Goal: Task Accomplishment & Management: Manage account settings

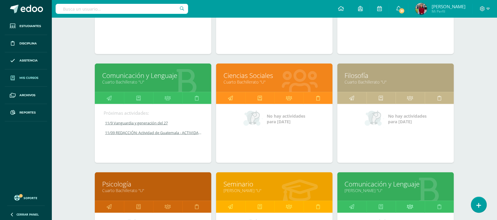
scroll to position [154, 0]
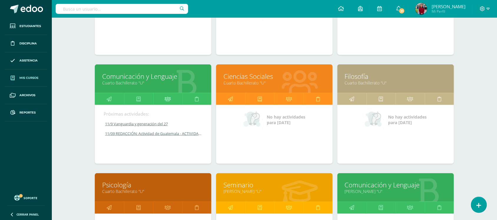
click at [161, 98] on link at bounding box center [167, 99] width 29 height 12
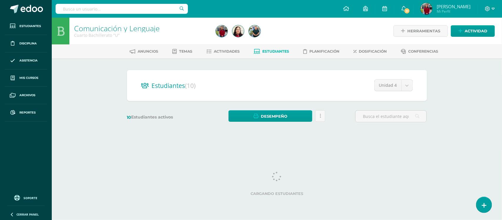
click at [106, 85] on div "Comunicación y Lenguaje Cuarto Bachillerato "U" Herramientas Detalle de asisten…" at bounding box center [277, 79] width 450 height 122
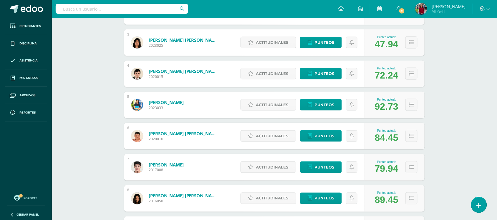
scroll to position [161, 0]
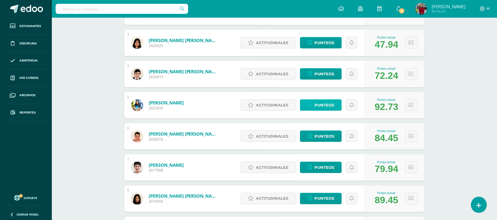
click at [316, 109] on span "Punteos" at bounding box center [324, 105] width 20 height 11
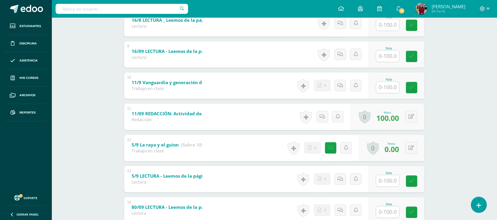
scroll to position [354, 0]
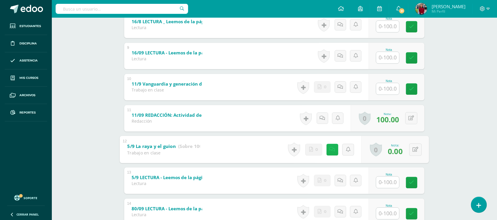
click at [332, 151] on icon at bounding box center [332, 149] width 6 height 5
click at [80, 114] on div "Comunicación y Lenguaje Cuarto Bachillerato "U" Herramientas Detalle de asisten…" at bounding box center [274, 120] width 445 height 912
click at [412, 152] on button at bounding box center [415, 149] width 12 height 12
type input "100"
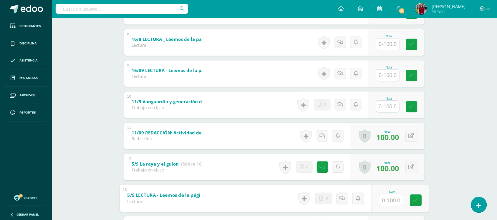
scroll to position [336, 0]
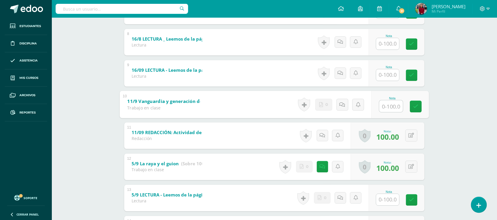
click at [395, 107] on input "text" at bounding box center [391, 106] width 24 height 12
type input "100"
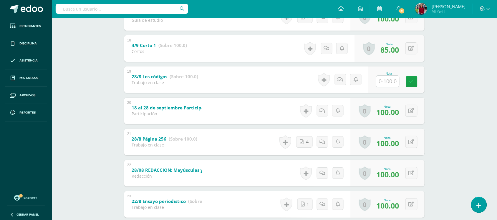
scroll to position [641, 0]
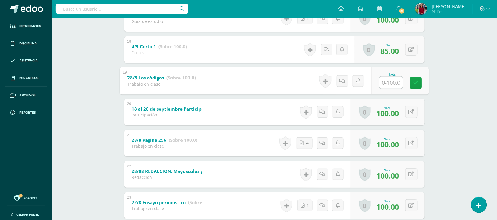
click at [389, 82] on input "text" at bounding box center [391, 83] width 24 height 12
type input "100"
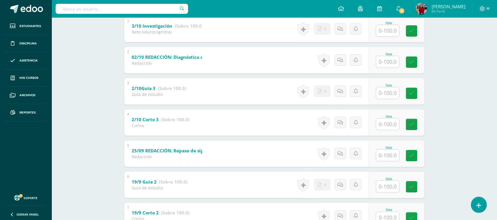
scroll to position [0, 0]
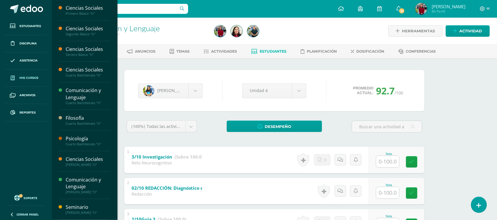
click at [30, 77] on span "Mis cursos" at bounding box center [28, 78] width 19 height 5
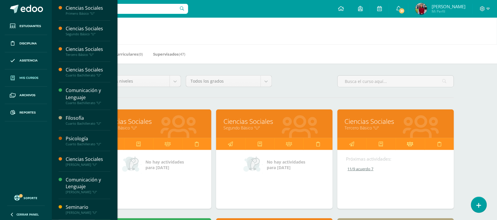
click at [408, 147] on icon at bounding box center [410, 143] width 6 height 11
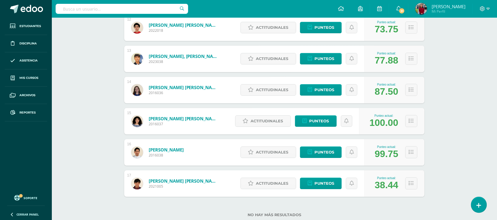
scroll to position [472, 0]
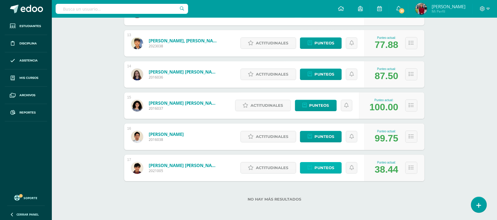
click at [317, 171] on span "Punteos" at bounding box center [324, 167] width 20 height 11
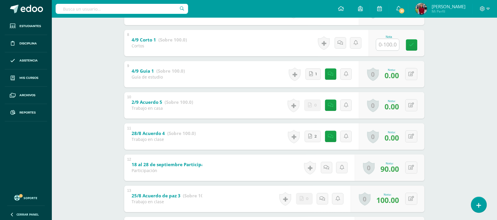
scroll to position [335, 0]
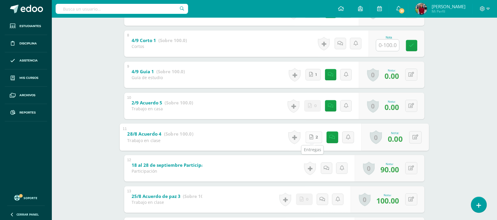
click at [312, 134] on link "2" at bounding box center [313, 137] width 17 height 12
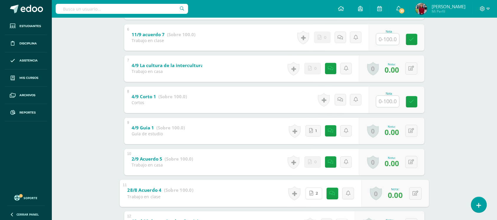
scroll to position [278, 0]
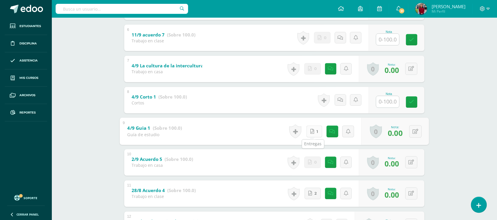
click at [310, 127] on link "1" at bounding box center [314, 132] width 16 height 12
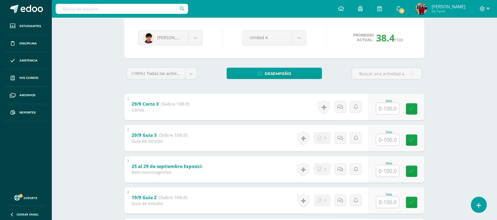
scroll to position [50, 0]
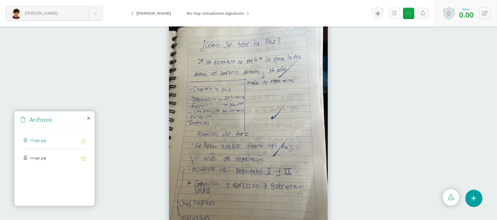
click at [397, 12] on link at bounding box center [393, 13] width 11 height 11
click at [37, 157] on span "image.jpg" at bounding box center [54, 158] width 48 height 6
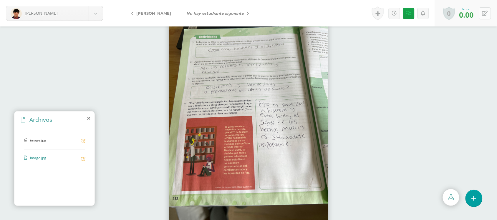
click at [483, 16] on button at bounding box center [485, 13] width 12 height 12
type input "70"
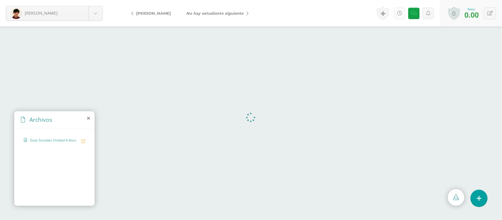
click at [400, 12] on icon at bounding box center [399, 13] width 5 height 5
click at [489, 15] on icon at bounding box center [491, 13] width 6 height 5
type input "70"
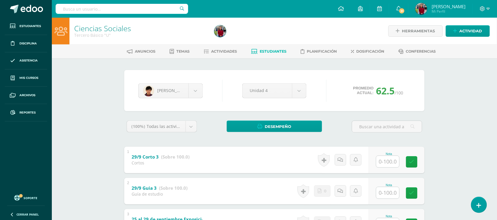
click at [204, 91] on div "Rodrigo Villegas Sofía Fajardo Luciana Flores Sofía González Andrés López Natha…" at bounding box center [170, 90] width 69 height 15
drag, startPoint x: 202, startPoint y: 91, endPoint x: 193, endPoint y: 91, distance: 9.7
click at [193, 91] on div "Rodrigo Villegas" at bounding box center [170, 90] width 64 height 15
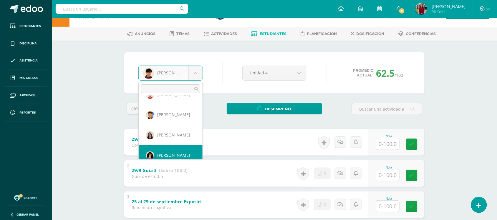
scroll to position [237, 0]
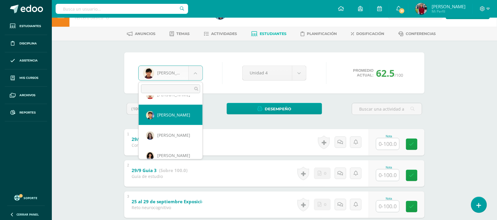
select select "566"
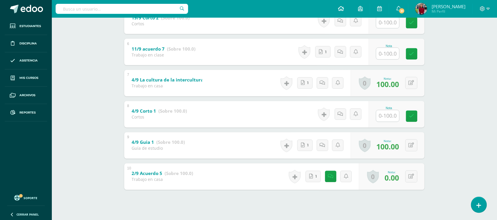
scroll to position [264, 0]
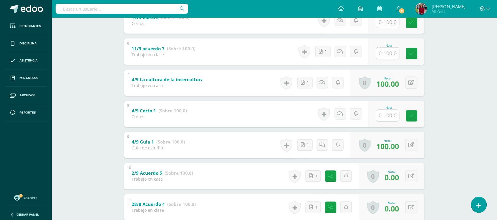
click at [449, 124] on div "Ciencias Sociales Tercero Básico "U" Herramientas Detalle de asistencias Activi…" at bounding box center [274, 68] width 445 height 631
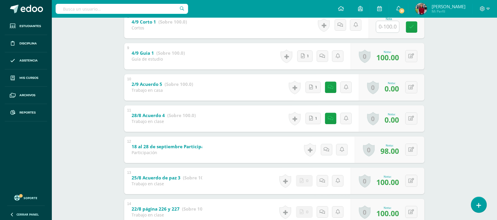
scroll to position [354, 0]
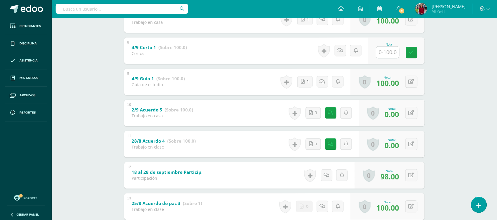
scroll to position [326, 0]
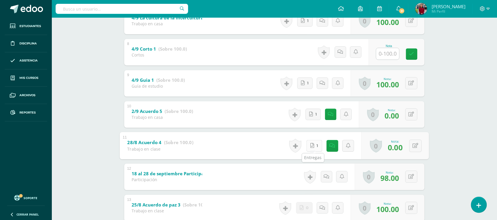
click at [308, 149] on link "1" at bounding box center [314, 146] width 16 height 12
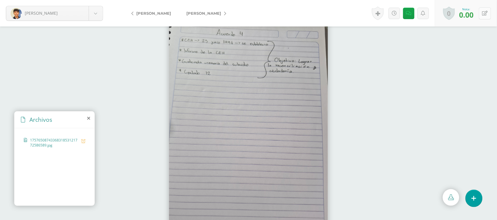
click at [480, 16] on button at bounding box center [485, 13] width 12 height 12
type input "1"
click at [386, 12] on link at bounding box center [389, 13] width 11 height 11
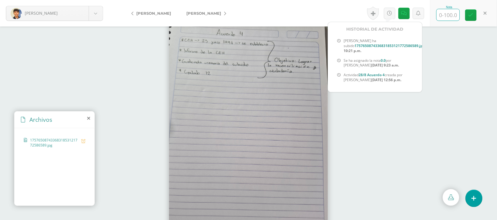
click at [447, 17] on input "text" at bounding box center [447, 14] width 23 height 11
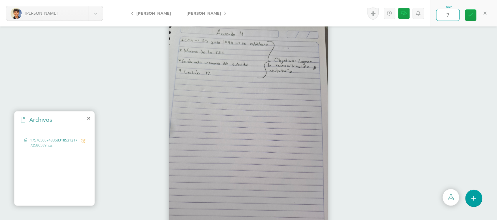
type input "70"
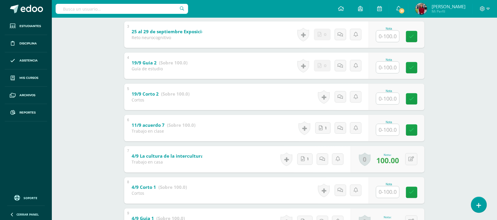
scroll to position [208, 0]
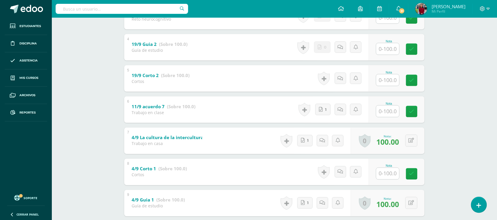
scroll to position [207, 0]
click at [390, 114] on input "text" at bounding box center [391, 111] width 24 height 12
type input "100"
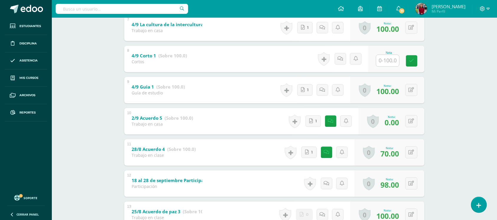
scroll to position [320, 0]
click at [415, 119] on button at bounding box center [415, 121] width 12 height 12
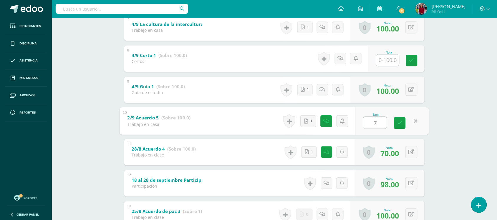
type input "70"
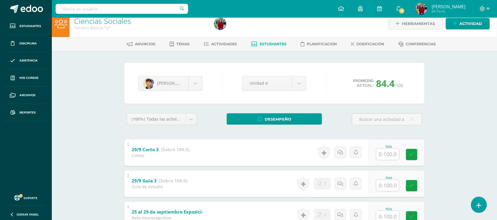
scroll to position [0, 0]
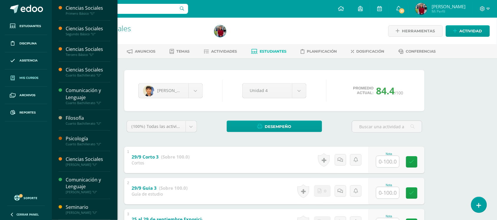
click at [27, 77] on span "Mis cursos" at bounding box center [28, 78] width 19 height 5
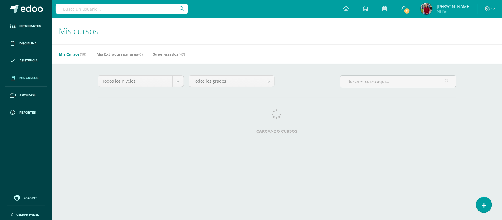
click at [248, 43] on h1 "Mis cursos" at bounding box center [277, 31] width 436 height 27
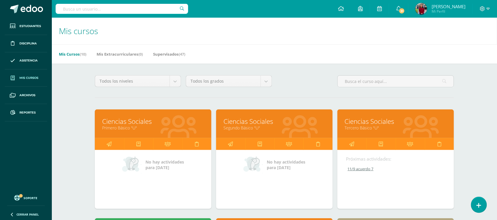
click at [305, 91] on div "Todos los niveles Todos los niveles Básico Bachillerato Preprimaria Primaria To…" at bounding box center [274, 83] width 364 height 17
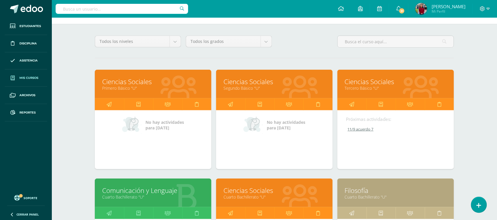
scroll to position [40, 0]
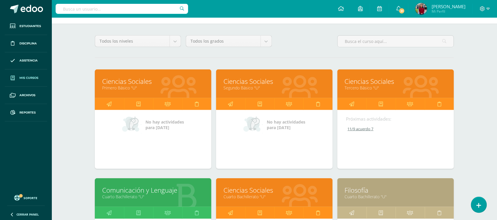
click at [166, 105] on icon at bounding box center [167, 103] width 6 height 11
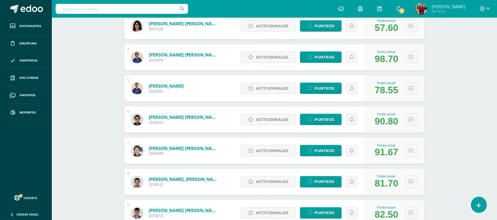
scroll to position [212, 0]
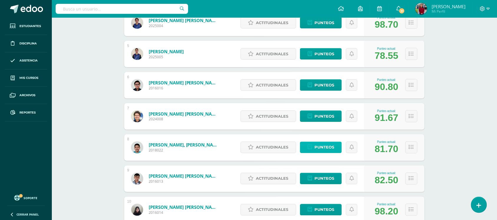
click at [323, 150] on span "Punteos" at bounding box center [324, 147] width 20 height 11
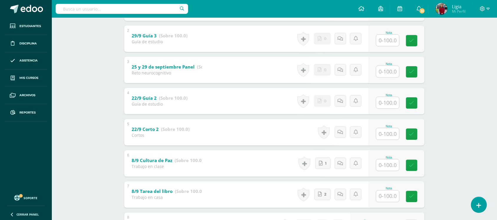
scroll to position [152, 0]
click at [322, 168] on link "1" at bounding box center [324, 164] width 16 height 12
click at [324, 193] on link "2" at bounding box center [323, 195] width 17 height 12
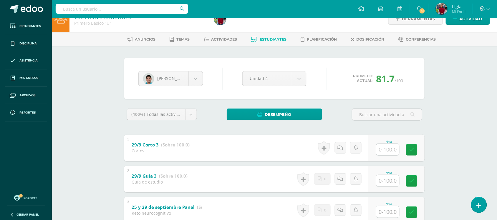
scroll to position [0, 0]
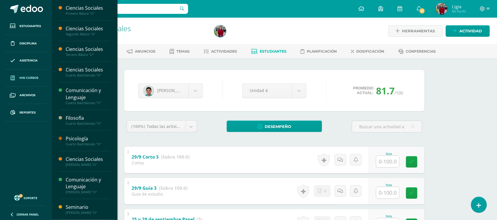
click at [22, 74] on link "Mis cursos" at bounding box center [26, 77] width 42 height 17
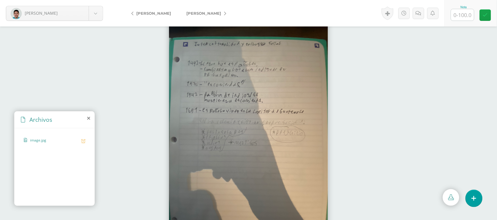
scroll to position [9, 0]
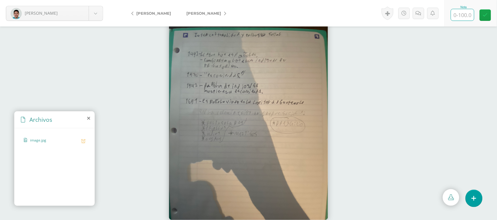
click at [469, 18] on input "text" at bounding box center [462, 14] width 23 height 11
type input "100"
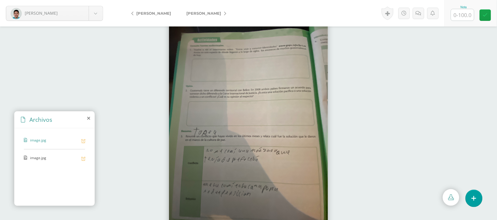
scroll to position [9, 0]
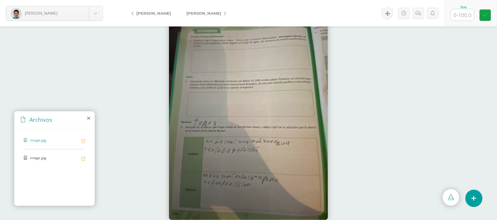
click at [34, 156] on span "image.jpg" at bounding box center [54, 158] width 48 height 6
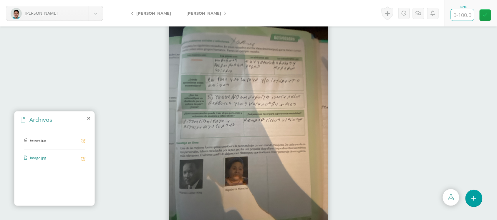
click at [460, 15] on input "text" at bounding box center [462, 14] width 23 height 11
type input "70"
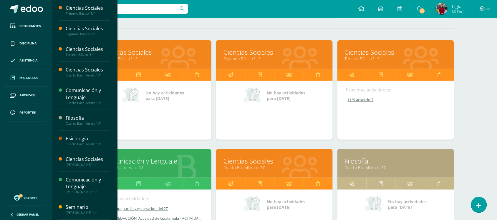
scroll to position [95, 0]
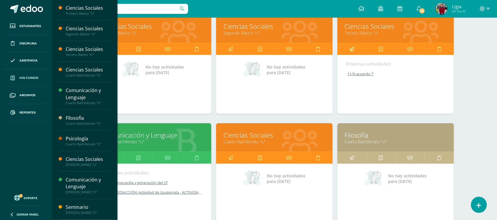
click at [353, 46] on icon at bounding box center [351, 48] width 5 height 11
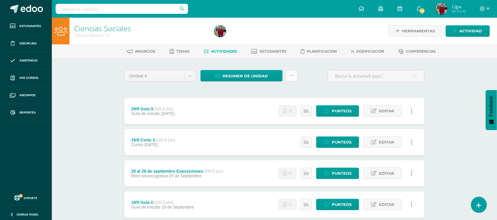
click at [294, 77] on link at bounding box center [291, 75] width 11 height 11
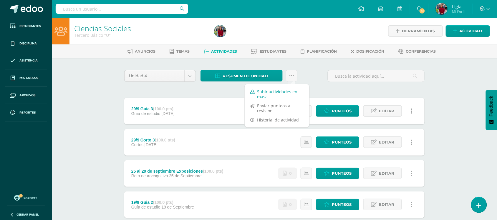
click at [273, 100] on link "Subir actividades en masa" at bounding box center [277, 94] width 65 height 14
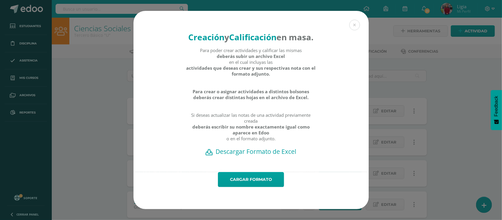
click at [258, 156] on h2 "Descargar Formato de Excel" at bounding box center [251, 151] width 215 height 8
click at [249, 187] on link "Cargar formato" at bounding box center [251, 179] width 66 height 15
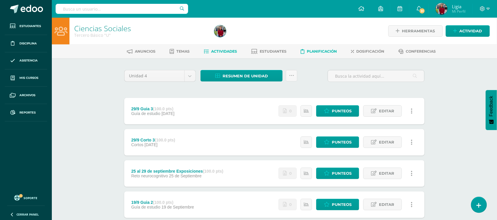
click at [311, 51] on span "Planificación" at bounding box center [322, 51] width 30 height 4
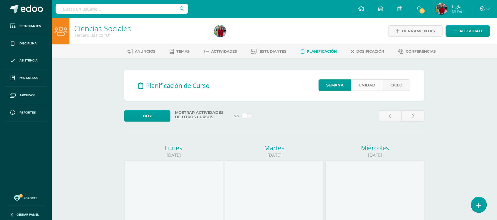
click at [364, 84] on link "Unidad" at bounding box center [367, 84] width 32 height 11
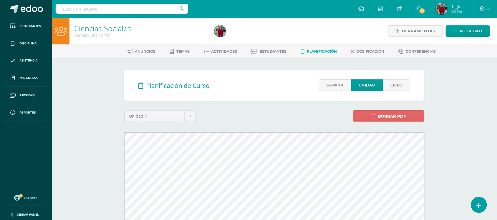
click at [92, 109] on div "Ciencias Sociales Tercero Básico "U" Herramientas Detalle de asistencias Activi…" at bounding box center [274, 221] width 445 height 407
click at [355, 31] on div "Herramientas Detalle de asistencias Actividad" at bounding box center [421, 31] width 135 height 27
